Goal: Transaction & Acquisition: Purchase product/service

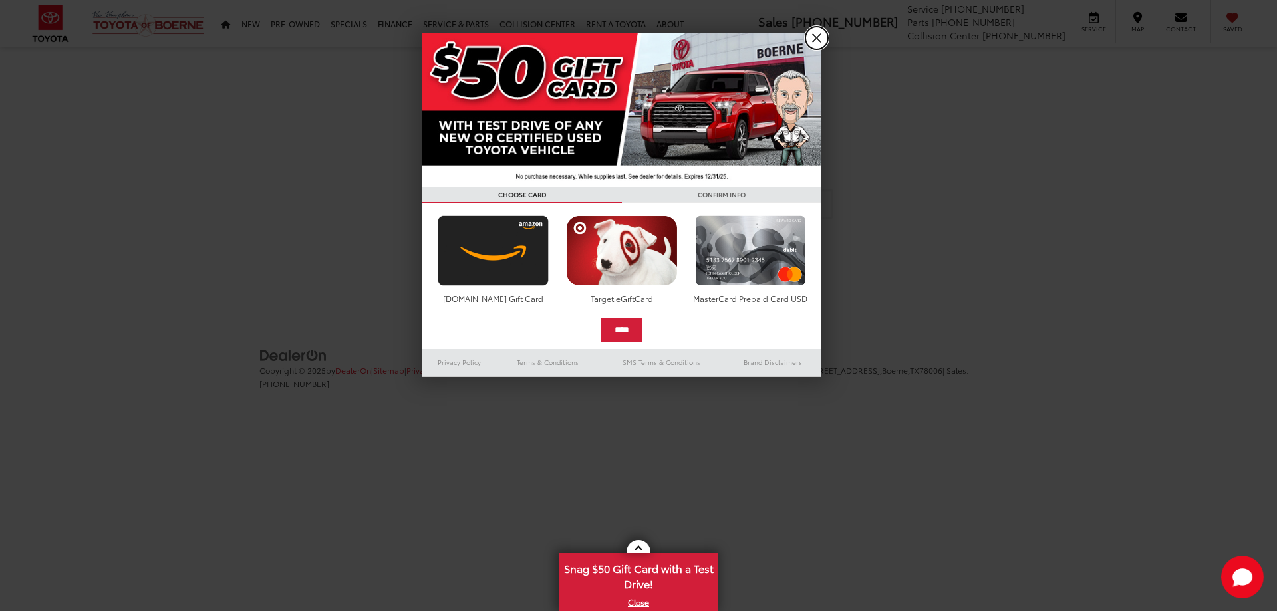
click at [818, 35] on link "X" at bounding box center [816, 38] width 23 height 23
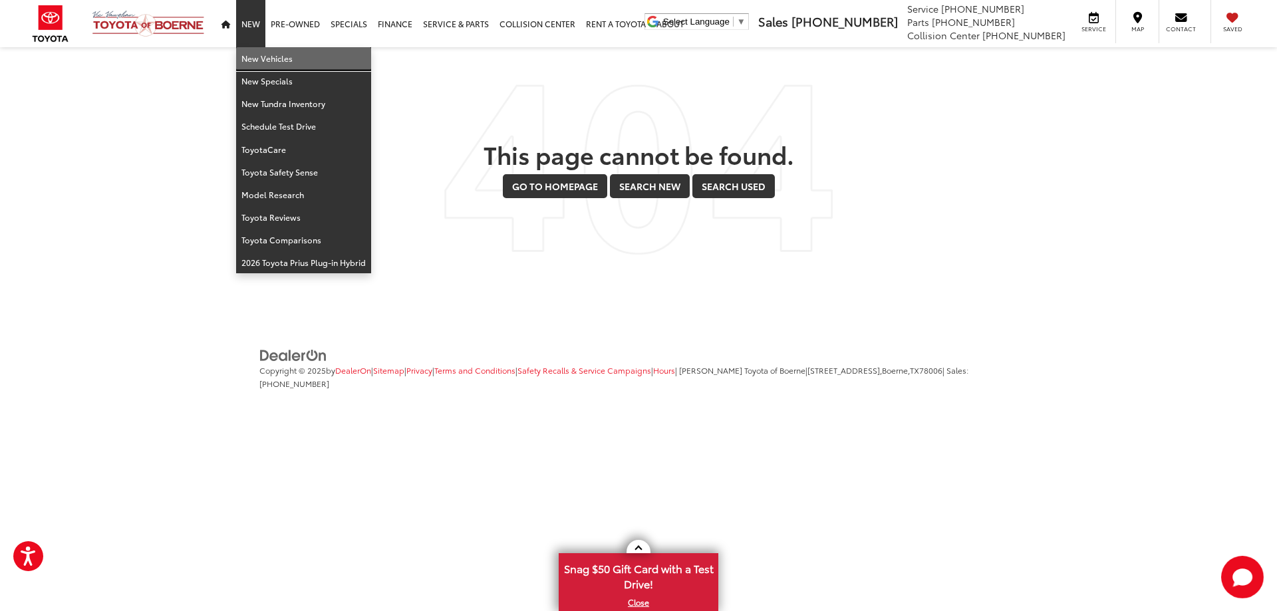
click at [254, 55] on link "New Vehicles" at bounding box center [303, 58] width 135 height 23
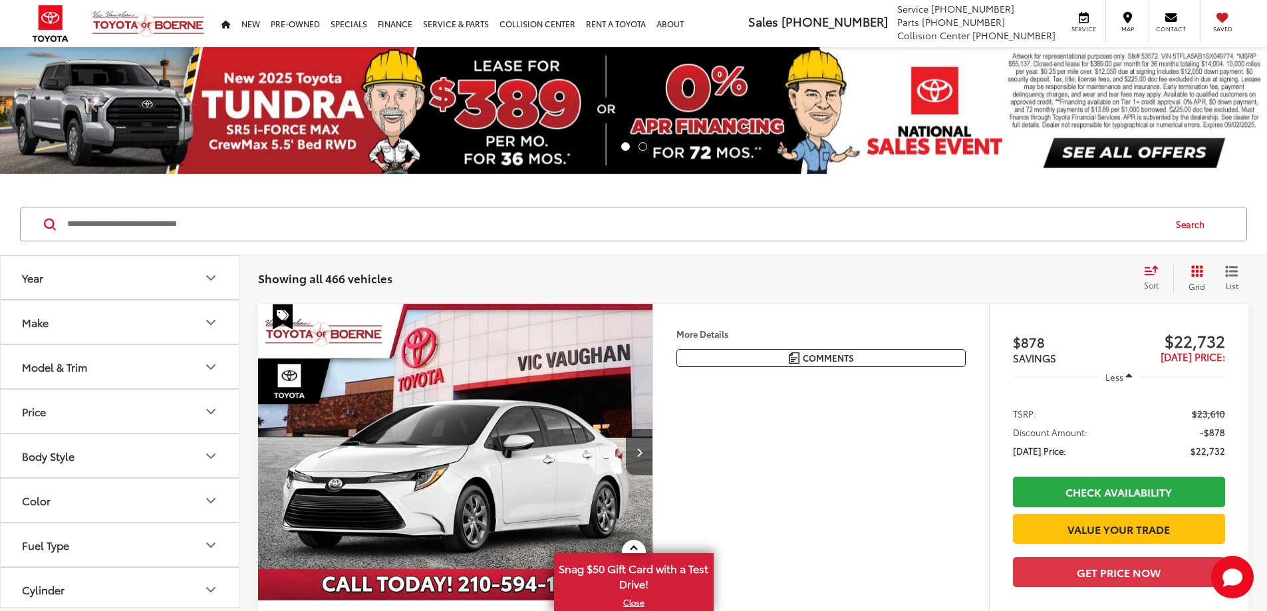
click at [217, 271] on icon "Year" at bounding box center [211, 278] width 16 height 16
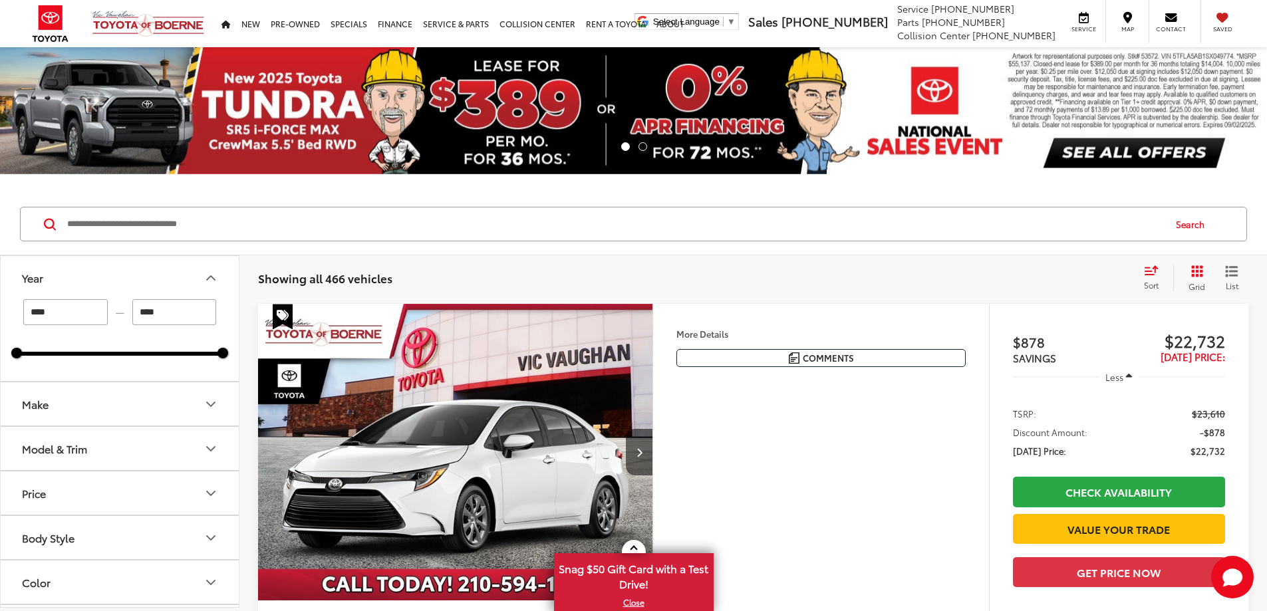
click at [55, 315] on input "****" at bounding box center [65, 312] width 84 height 26
type input "****"
click at [134, 297] on button "Year" at bounding box center [120, 277] width 239 height 43
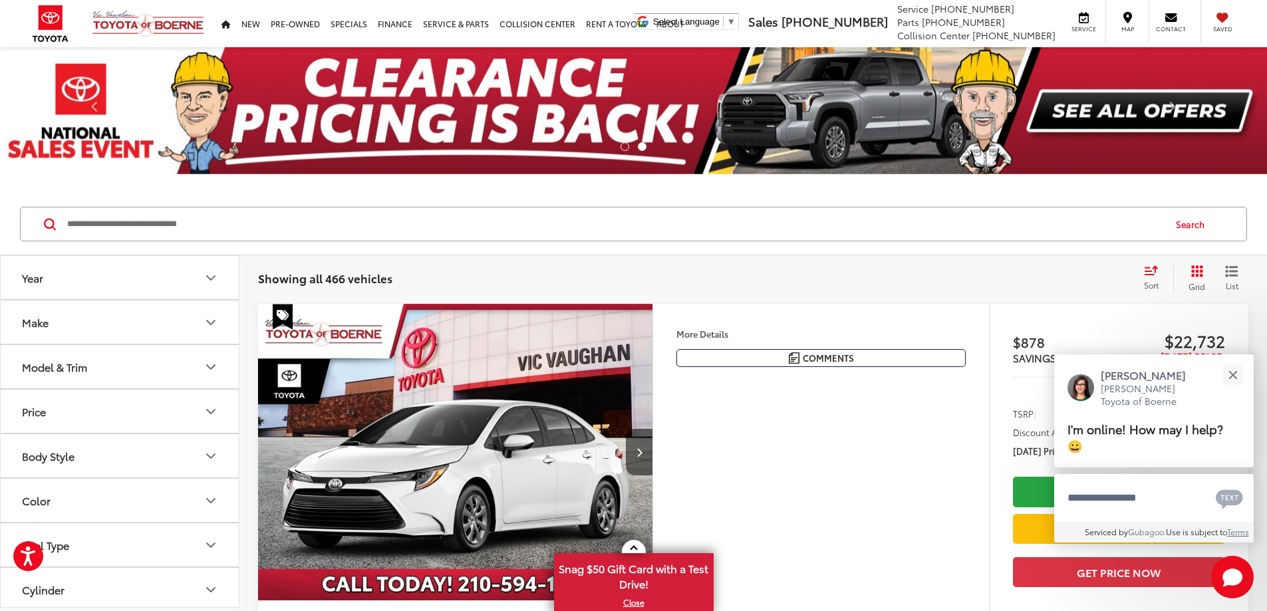
click at [185, 275] on button "Year" at bounding box center [120, 277] width 239 height 43
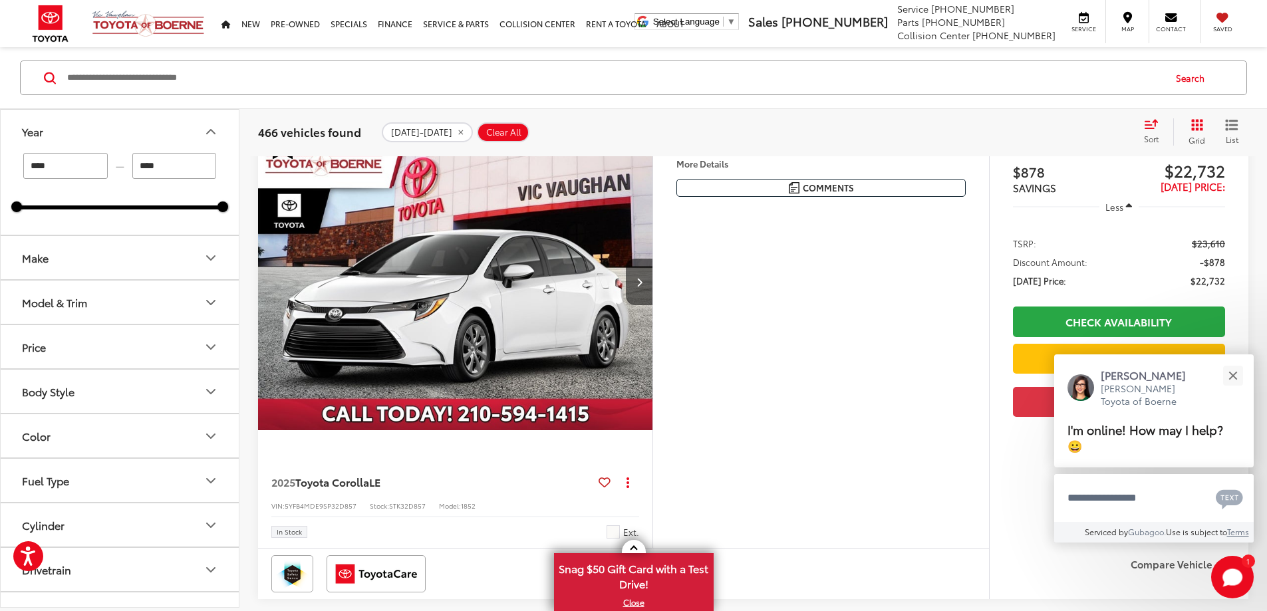
scroll to position [199, 0]
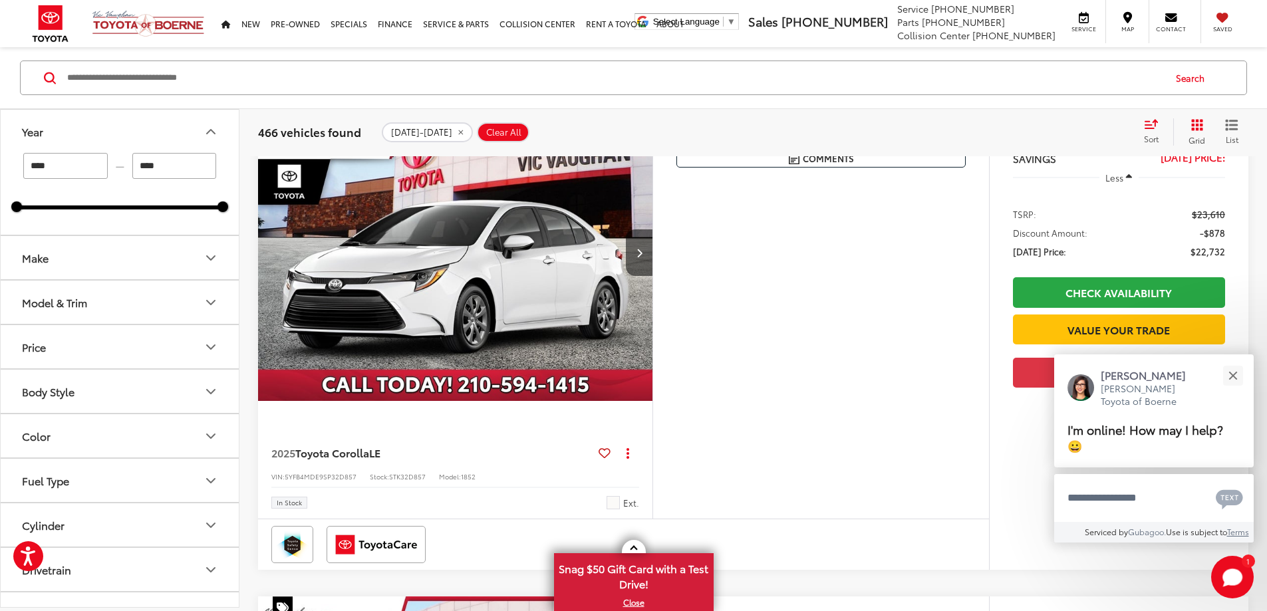
click at [189, 253] on button "Make" at bounding box center [120, 257] width 239 height 43
click at [190, 307] on button "Model & Trim" at bounding box center [120, 302] width 239 height 43
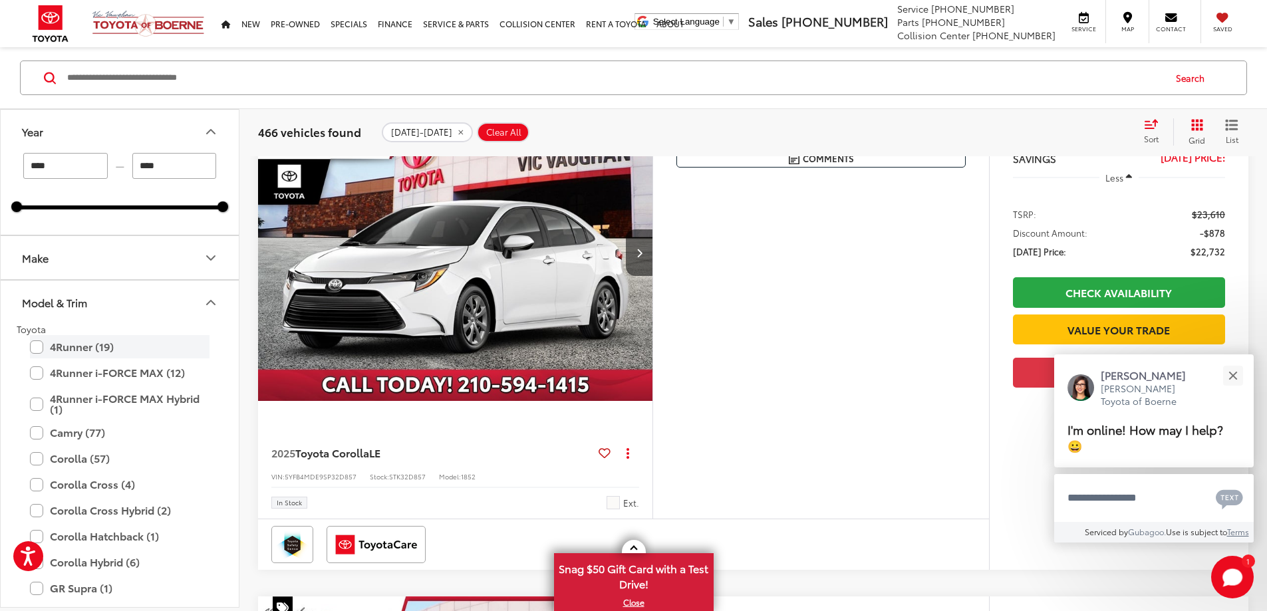
click at [31, 345] on label "4Runner (19)" at bounding box center [120, 346] width 180 height 23
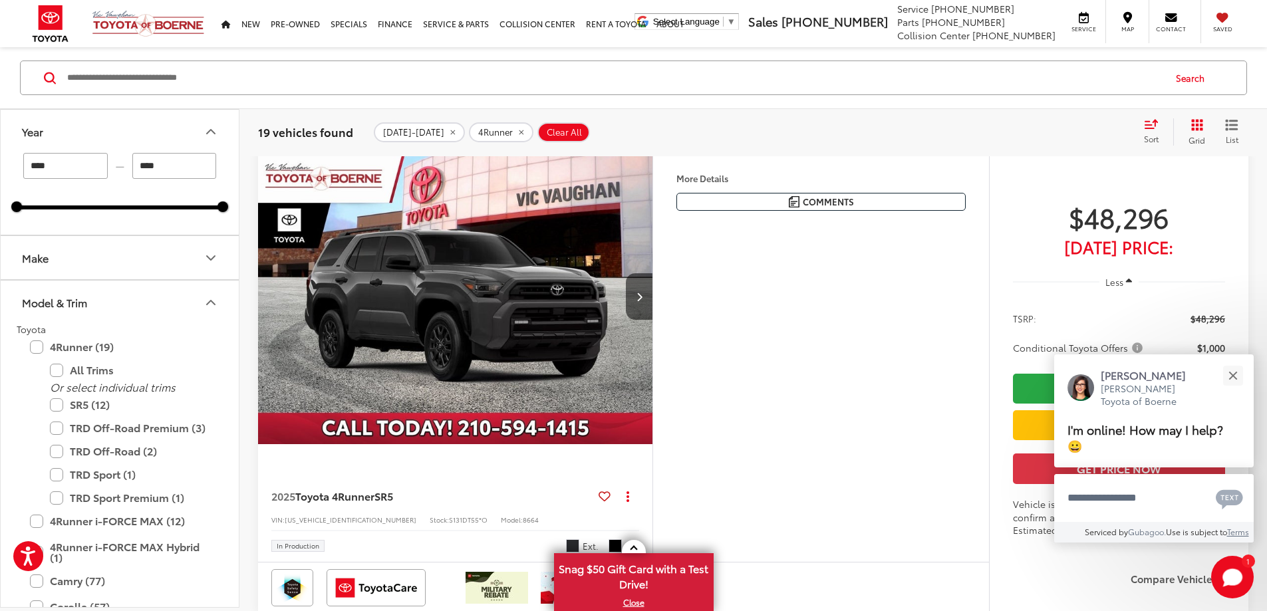
scroll to position [4203, 0]
